Goal: Obtain resource: Obtain resource

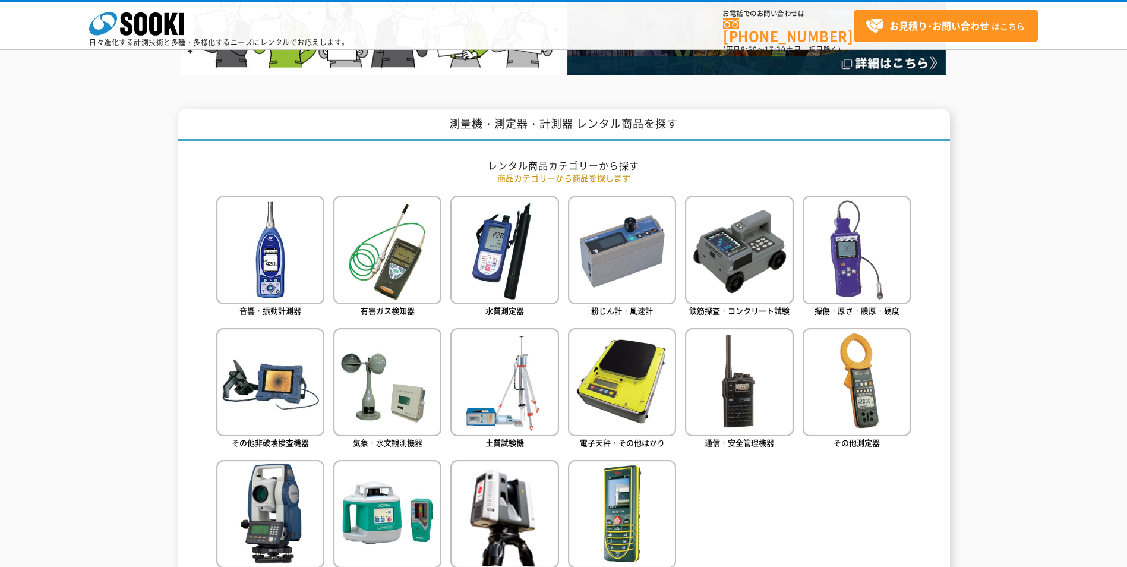
scroll to position [475, 0]
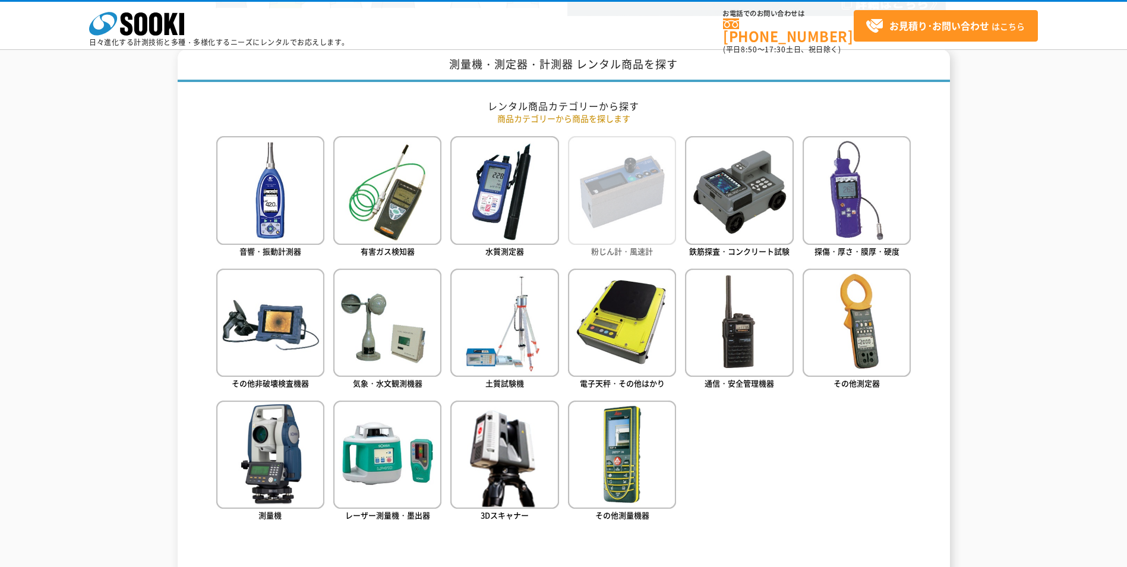
click at [654, 253] on link "粉じん計・風速計" at bounding box center [622, 197] width 108 height 123
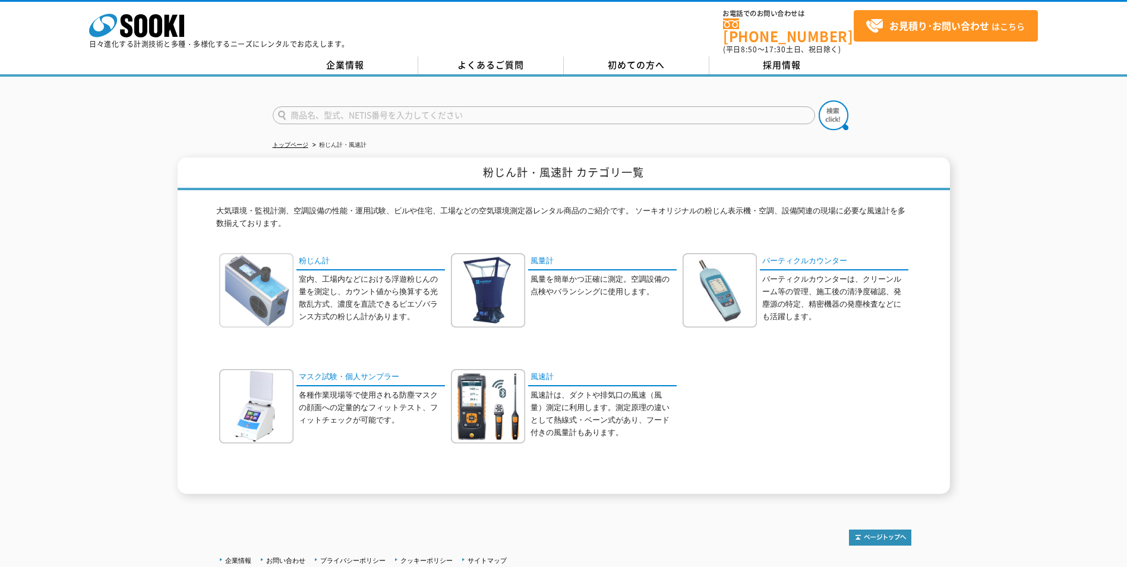
click at [251, 271] on img at bounding box center [256, 290] width 74 height 74
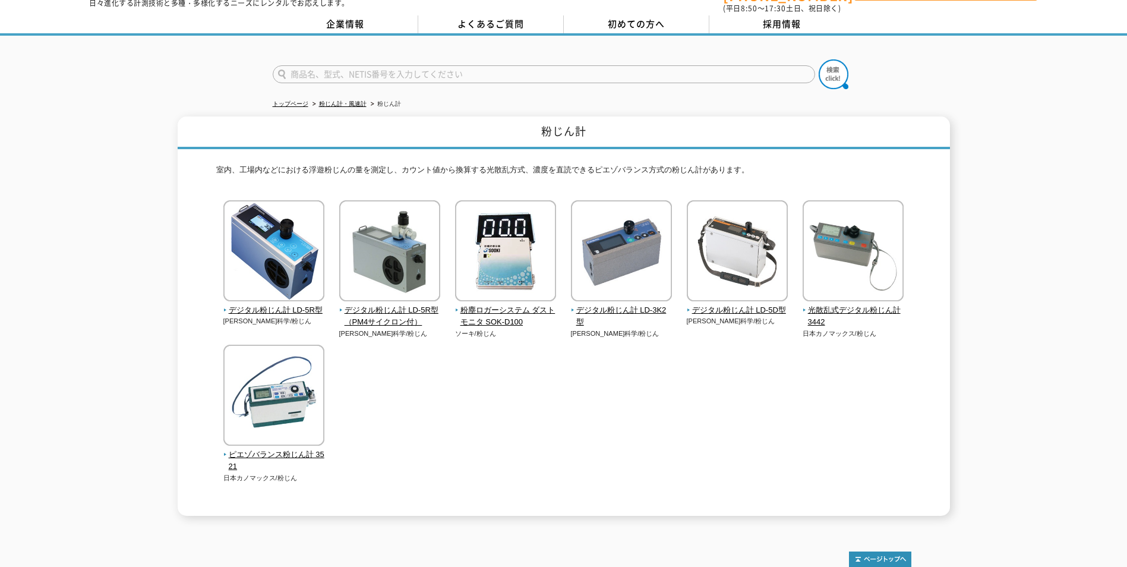
scroll to position [59, 0]
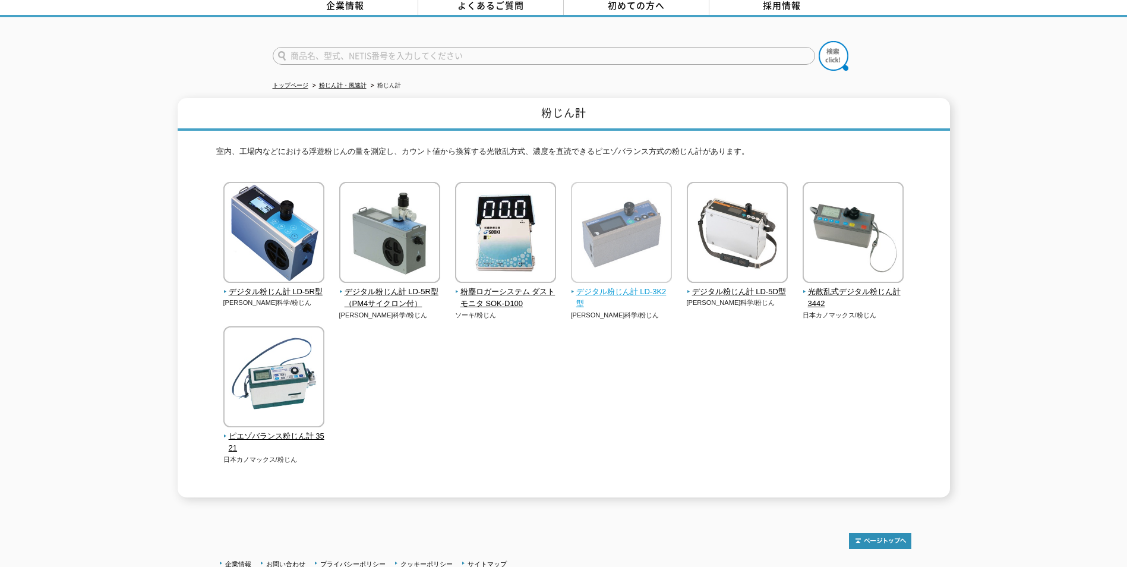
click at [636, 244] on img at bounding box center [621, 234] width 101 height 104
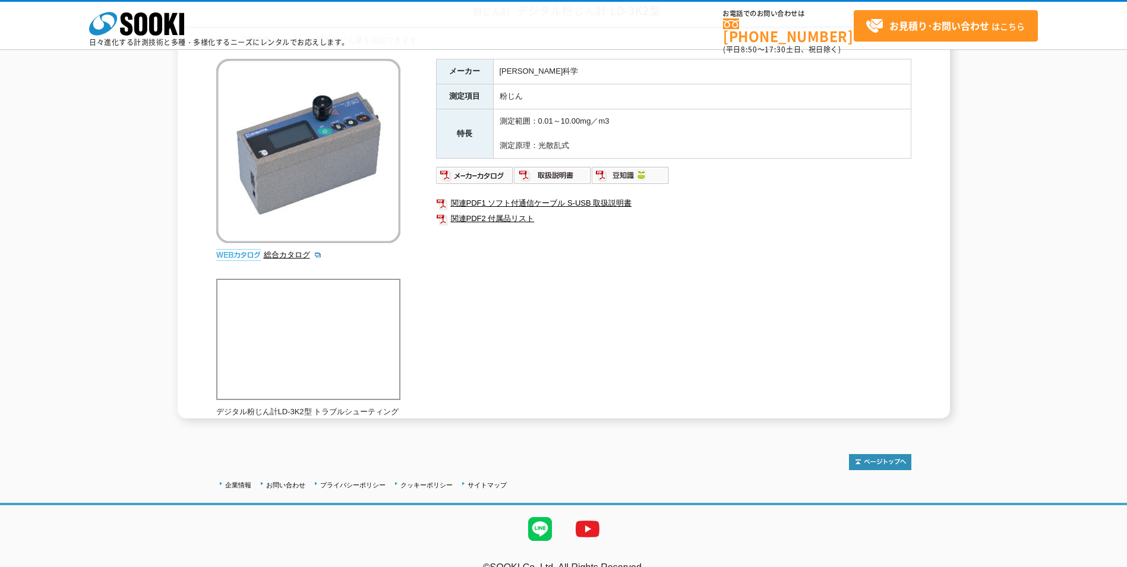
scroll to position [140, 0]
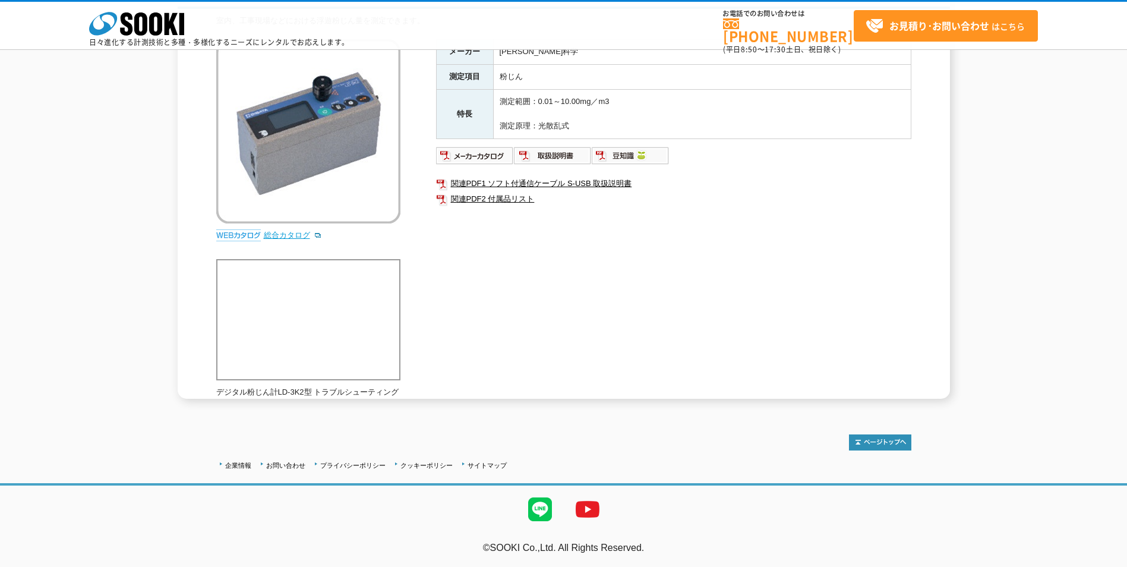
click at [294, 231] on link "総合カタログ" at bounding box center [293, 235] width 58 height 9
